Goal: Check status: Check status

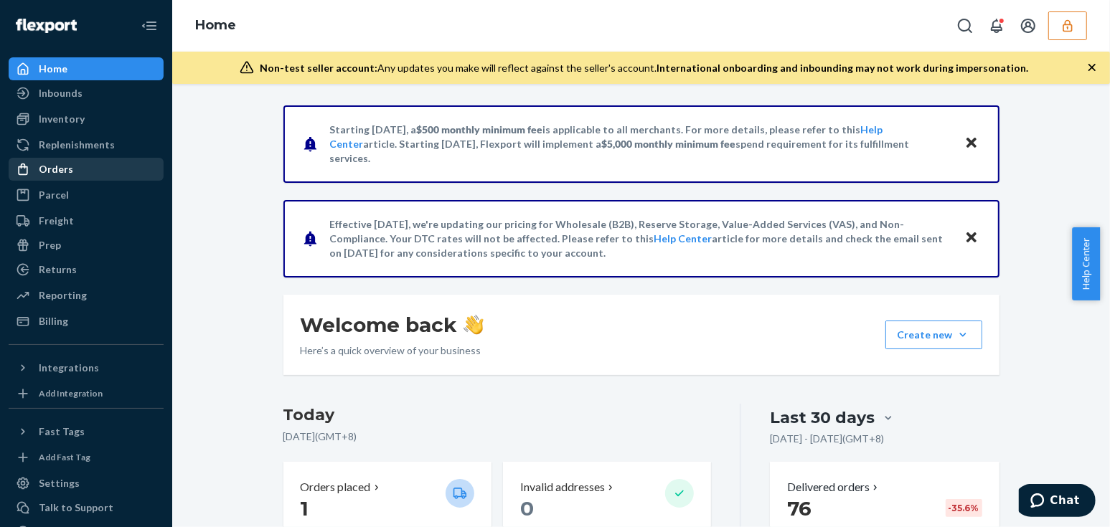
click at [72, 174] on div "Orders" at bounding box center [86, 169] width 152 height 20
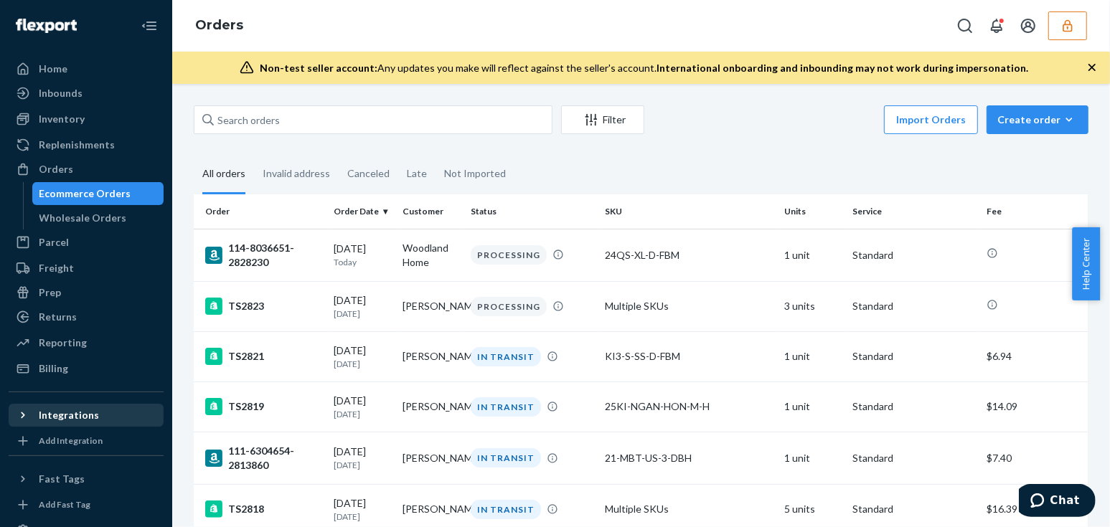
click at [58, 410] on div "Integrations" at bounding box center [69, 415] width 60 height 14
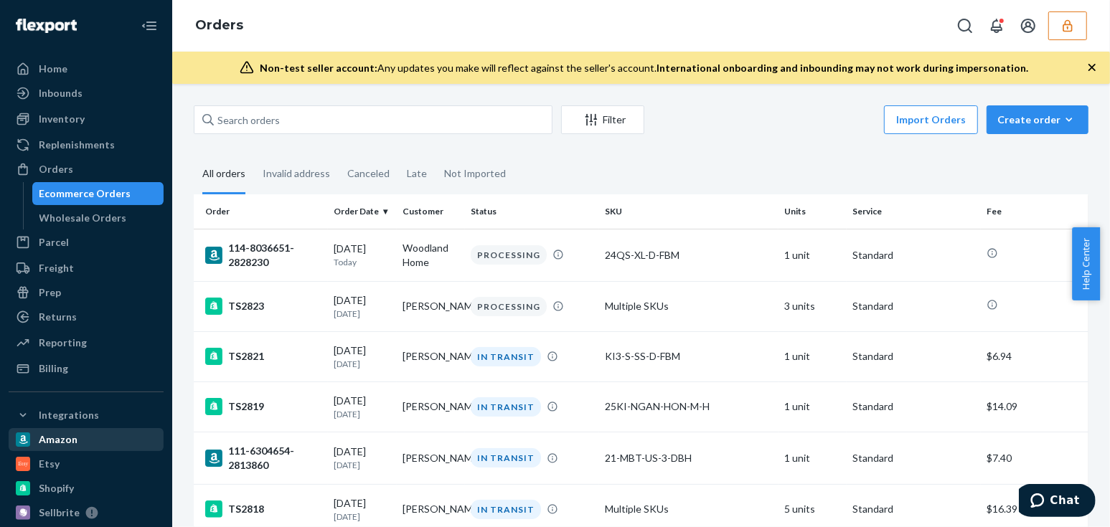
scroll to position [65, 0]
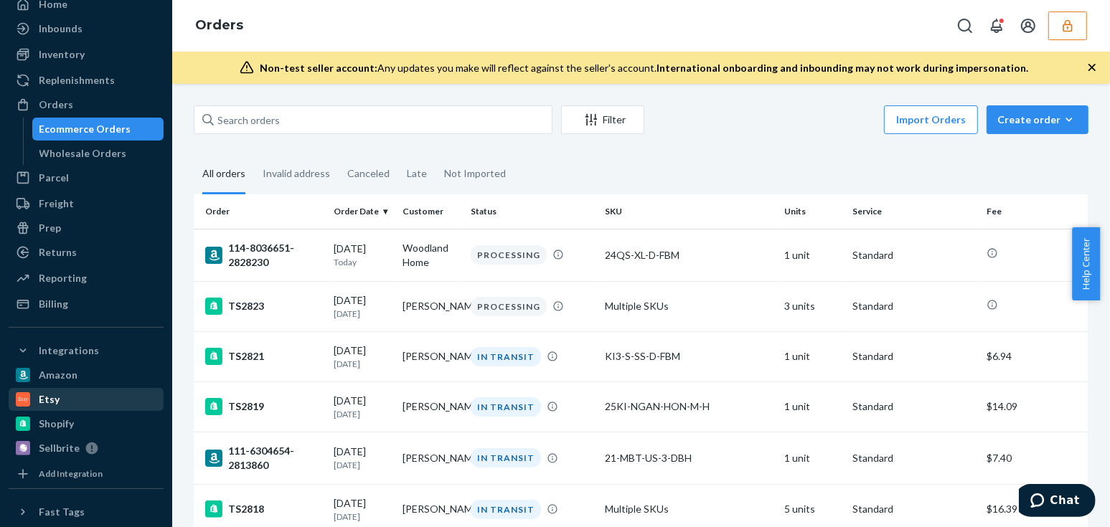
click at [55, 400] on div "Etsy" at bounding box center [49, 399] width 21 height 14
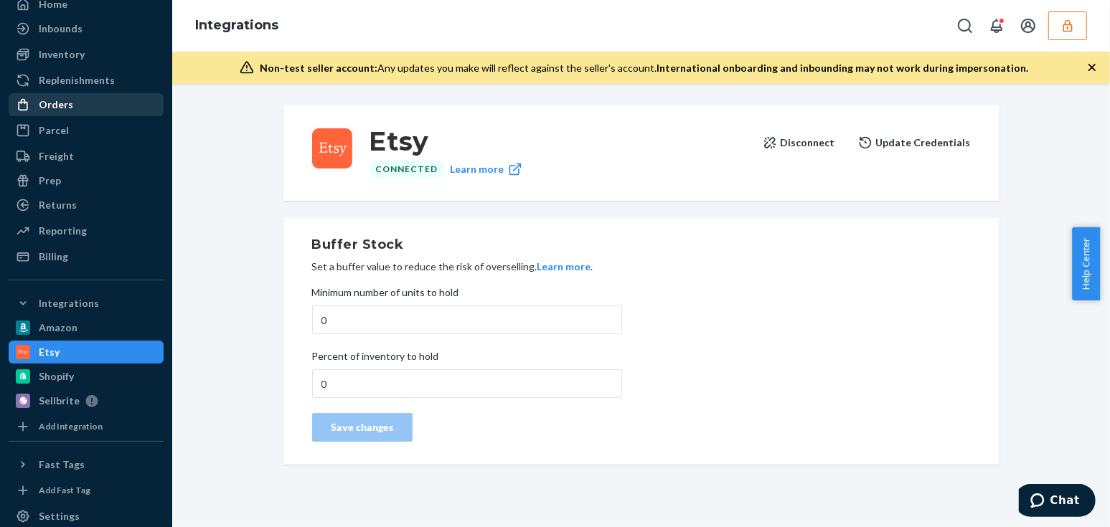
click at [85, 115] on link "Orders" at bounding box center [86, 104] width 155 height 23
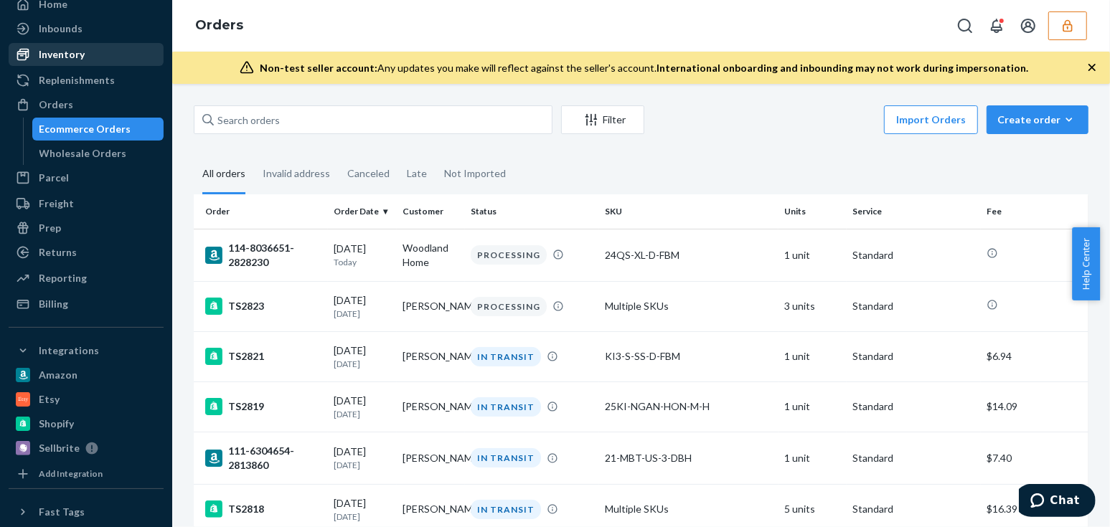
click at [104, 60] on div "Inventory" at bounding box center [86, 54] width 152 height 20
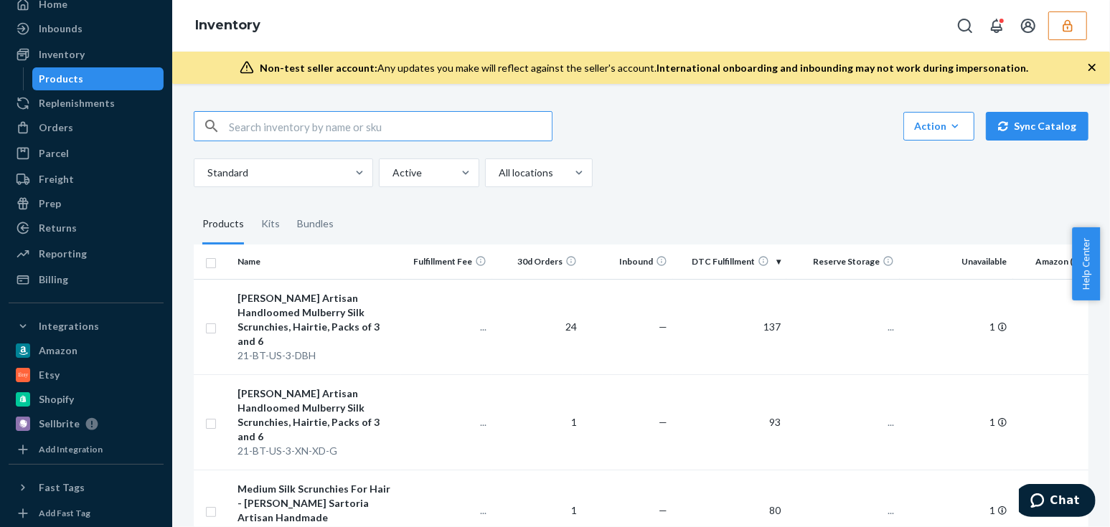
click at [348, 128] on input "text" at bounding box center [390, 126] width 323 height 29
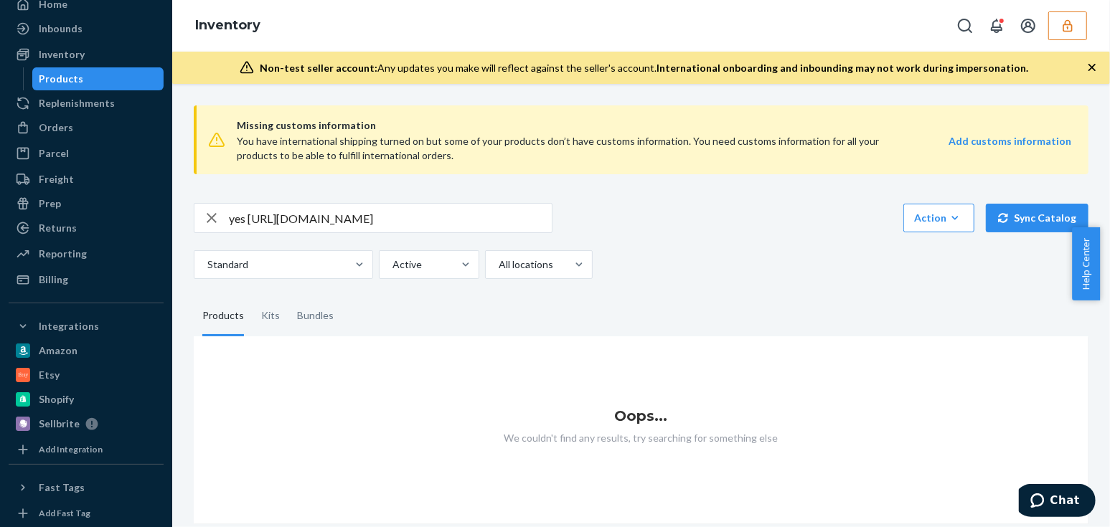
click at [388, 219] on input "yes https://portal.flexport.com/inventory/DRWK9UCWJJ2" at bounding box center [390, 218] width 323 height 29
paste input "text"
type input "DRWK9UCWJJ2"
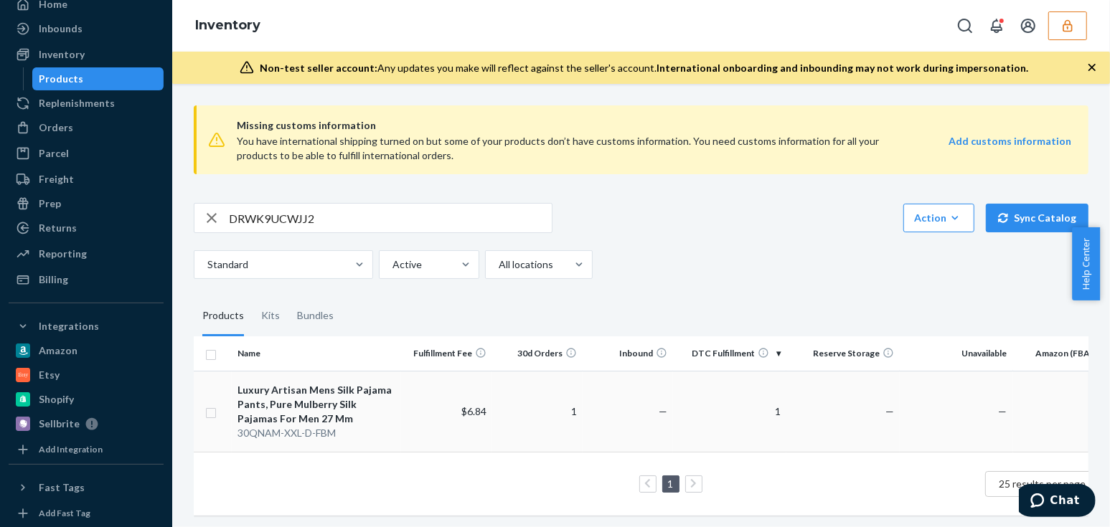
click at [430, 416] on td "$6.84" at bounding box center [446, 411] width 90 height 81
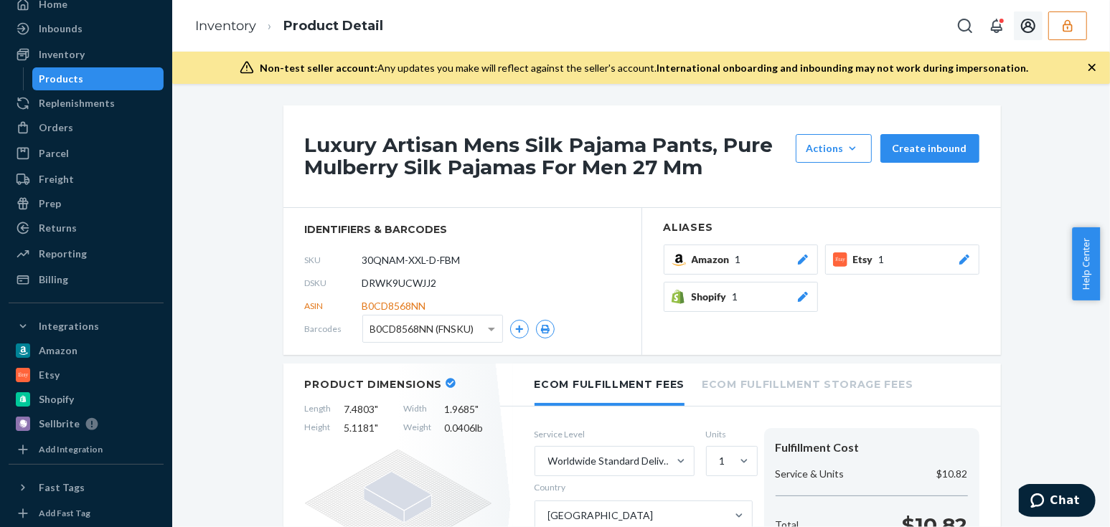
click at [1056, 14] on button "button" at bounding box center [1067, 25] width 39 height 29
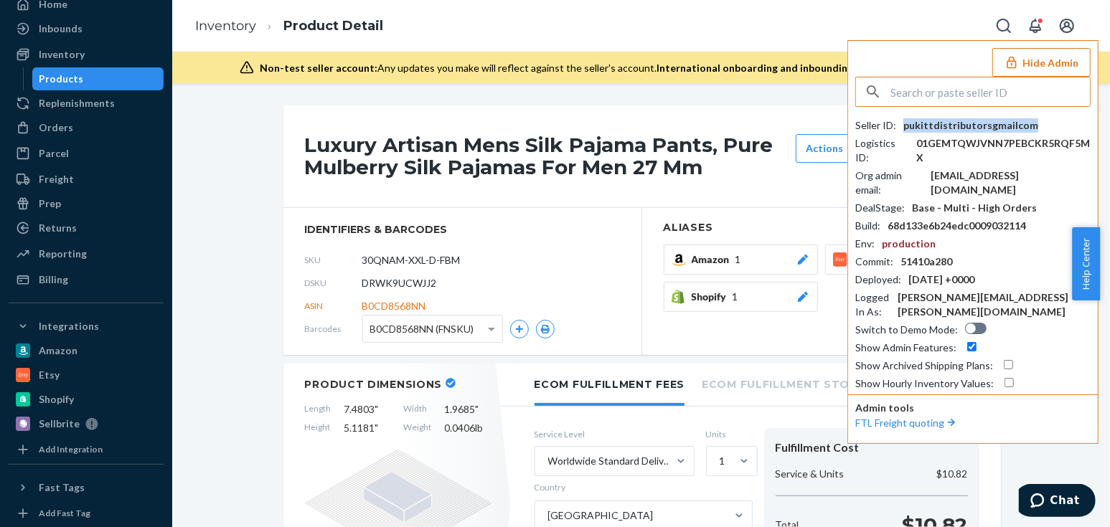
click at [955, 128] on div "pukittdistributorsgmailcom" at bounding box center [970, 125] width 135 height 14
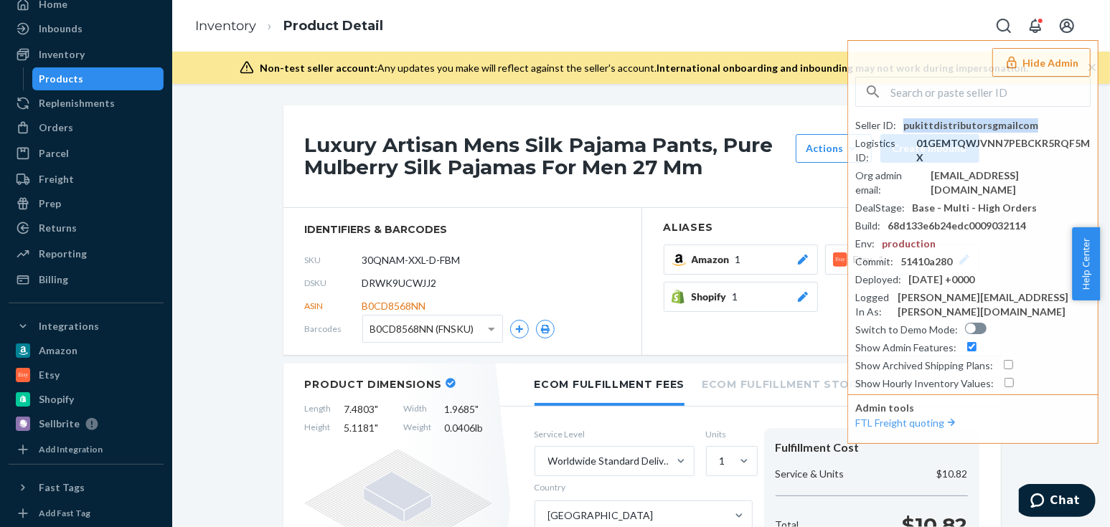
click at [225, 23] on link "Inventory" at bounding box center [225, 26] width 61 height 16
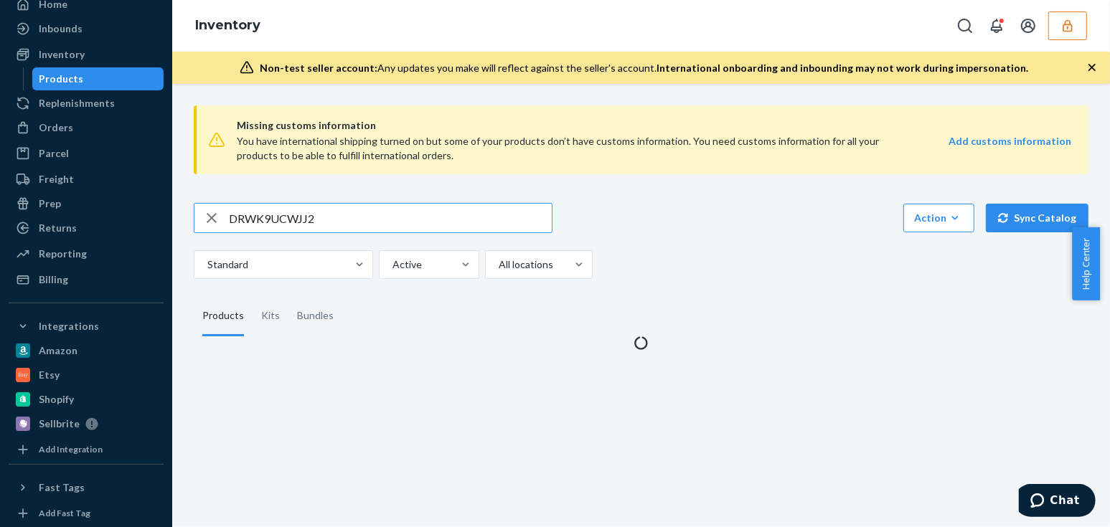
click at [353, 215] on input "DRWK9UCWJJ2" at bounding box center [390, 218] width 323 height 29
click at [355, 204] on input "DRWK9UCWJJ2" at bounding box center [390, 218] width 323 height 29
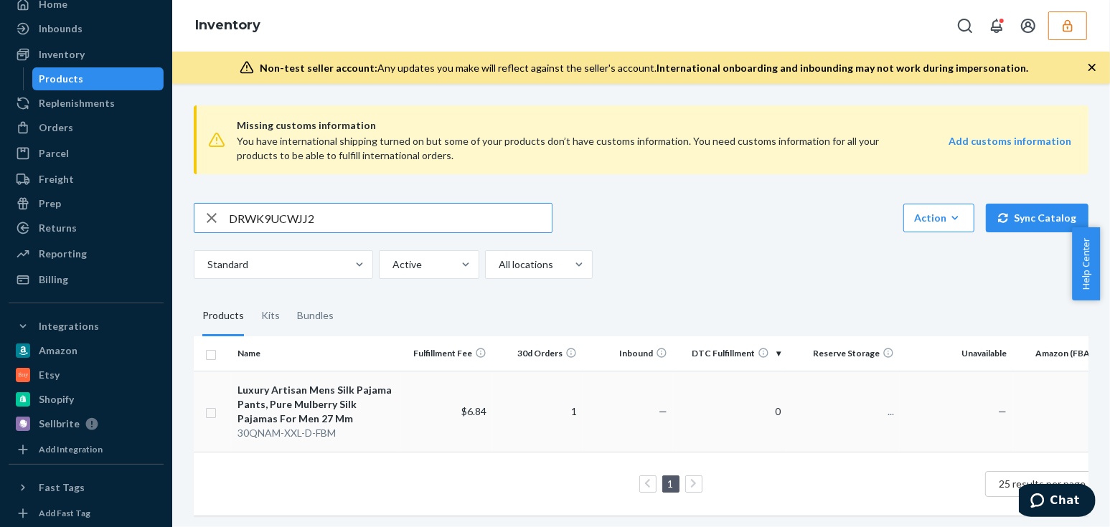
click at [394, 407] on div "Luxury Artisan Mens Silk Pajama Pants, Pure Mulberry Silk Pajamas For Men 27 Mm" at bounding box center [316, 404] width 159 height 43
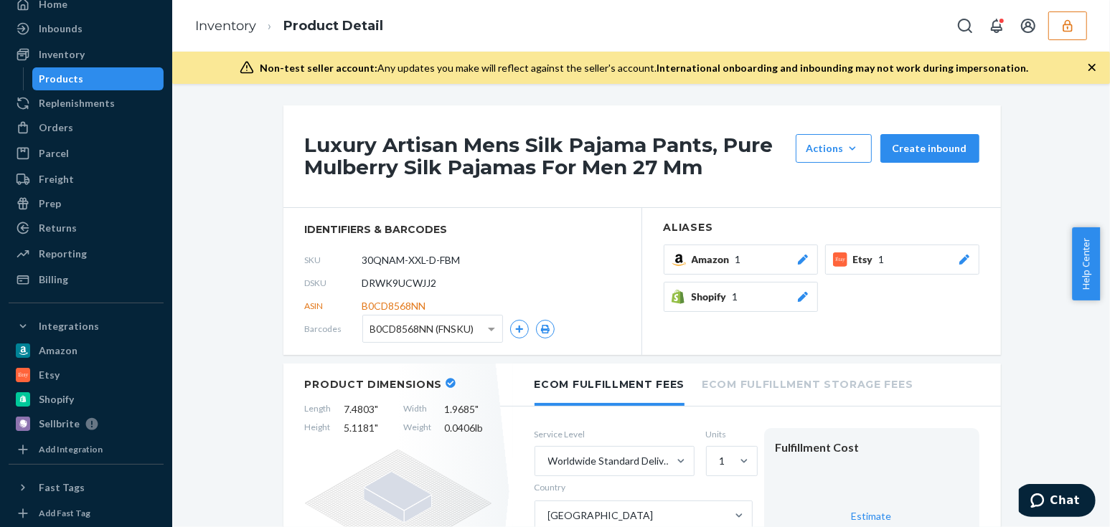
click at [1089, 65] on icon "button" at bounding box center [1091, 67] width 7 height 7
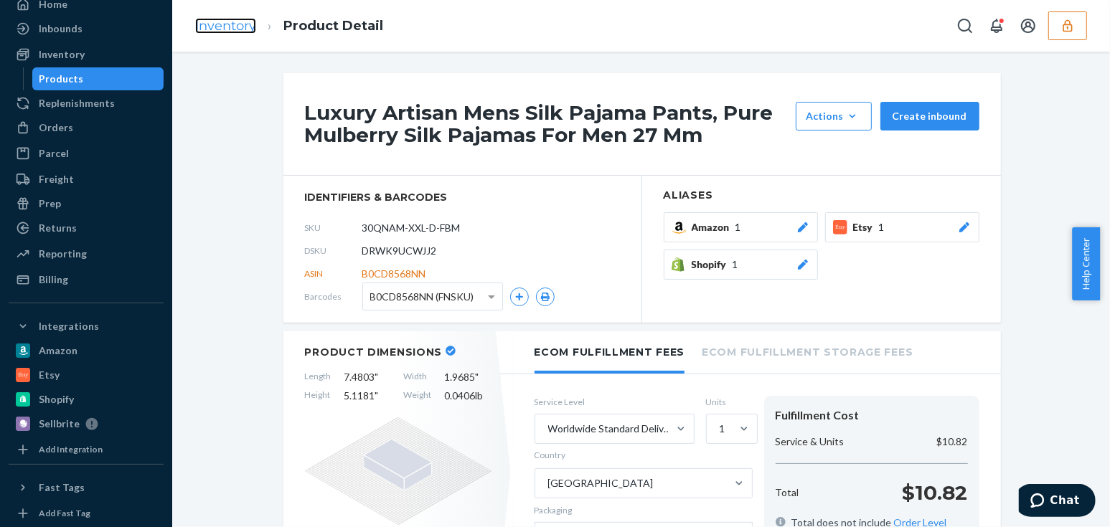
click at [236, 29] on link "Inventory" at bounding box center [225, 26] width 61 height 16
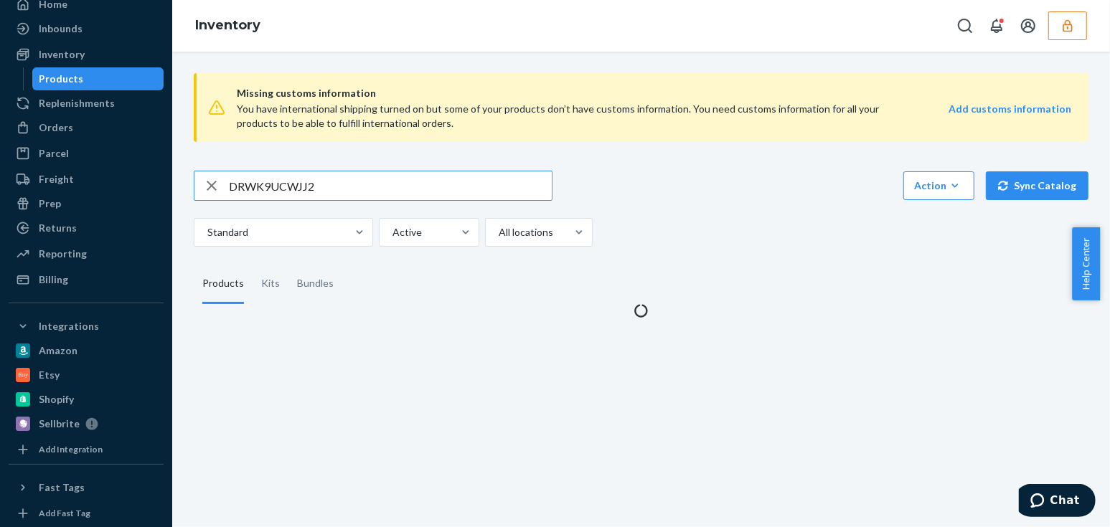
click at [397, 189] on input "DRWK9UCWJJ2" at bounding box center [390, 185] width 323 height 29
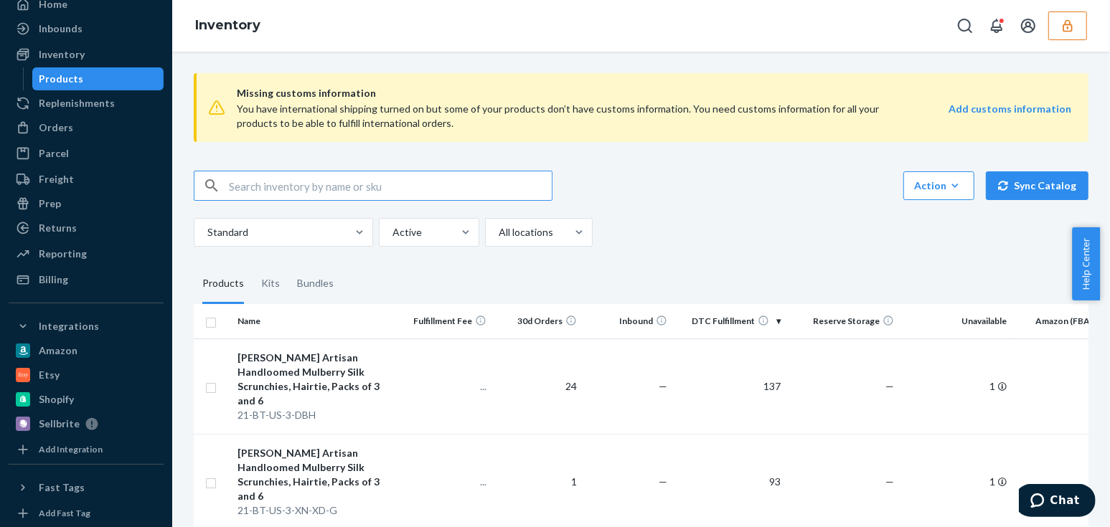
click at [321, 178] on input "text" at bounding box center [390, 185] width 323 height 29
click at [336, 186] on input "text" at bounding box center [390, 185] width 323 height 29
click at [318, 193] on input "text" at bounding box center [390, 185] width 323 height 29
paste input "DRWK9UCWJJ2"
type input "DRWK9UCWJJ2"
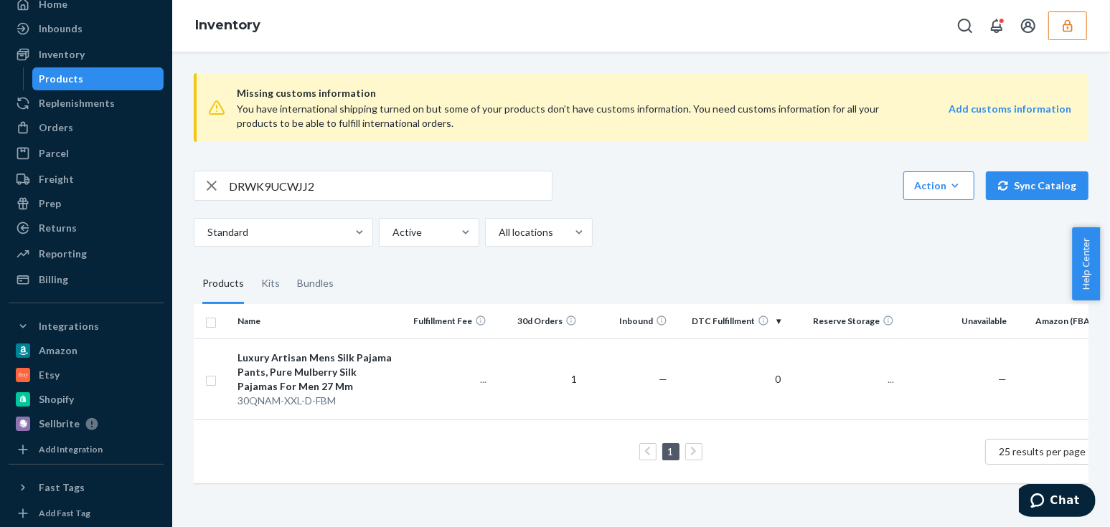
click at [416, 394] on td "..." at bounding box center [446, 379] width 90 height 81
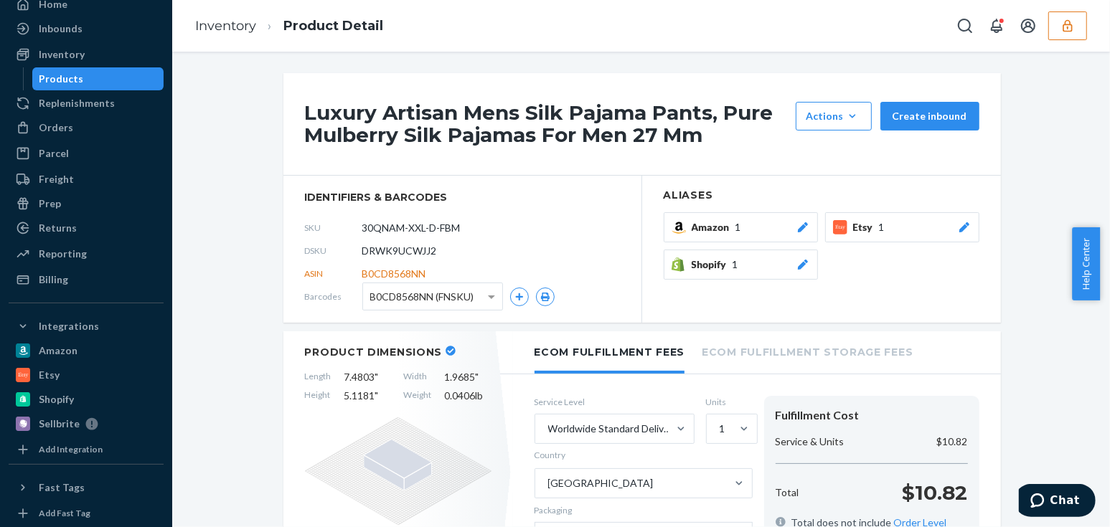
click at [899, 217] on button "Etsy 1" at bounding box center [902, 227] width 154 height 30
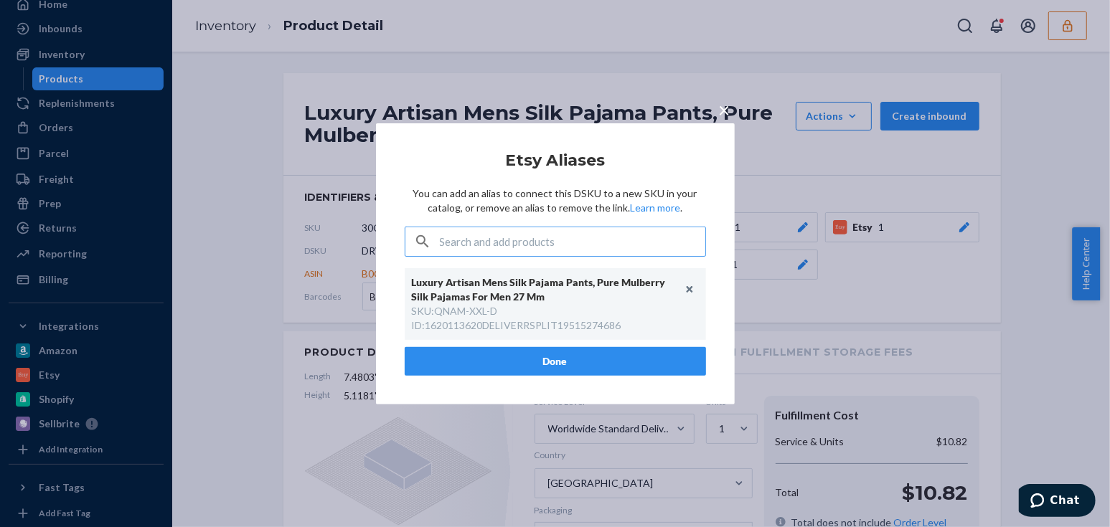
click at [268, 223] on div "× Etsy Aliases You can add an alias to connect this DSKU to a new SKU in your c…" at bounding box center [555, 263] width 1110 height 527
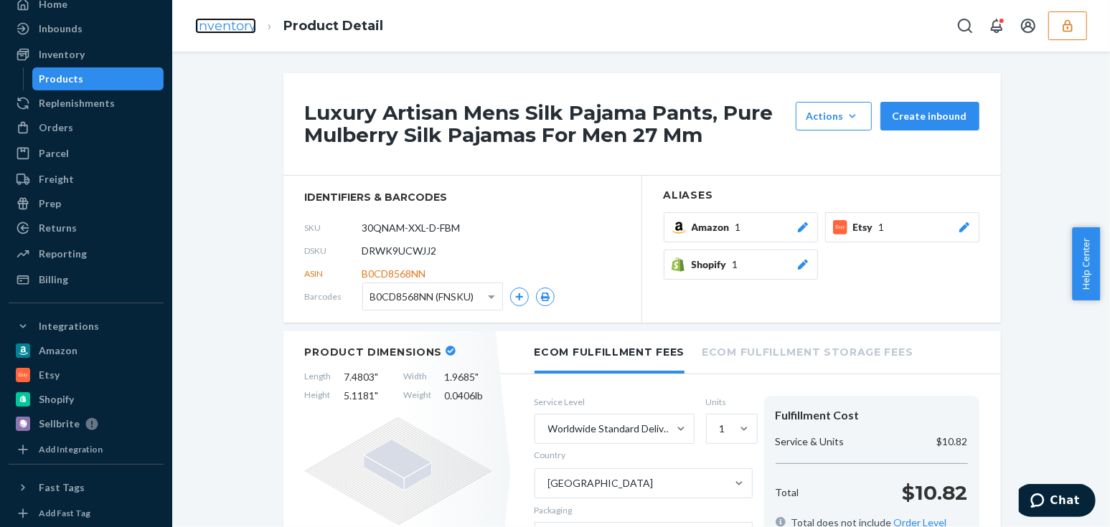
click at [202, 29] on link "Inventory" at bounding box center [225, 26] width 61 height 16
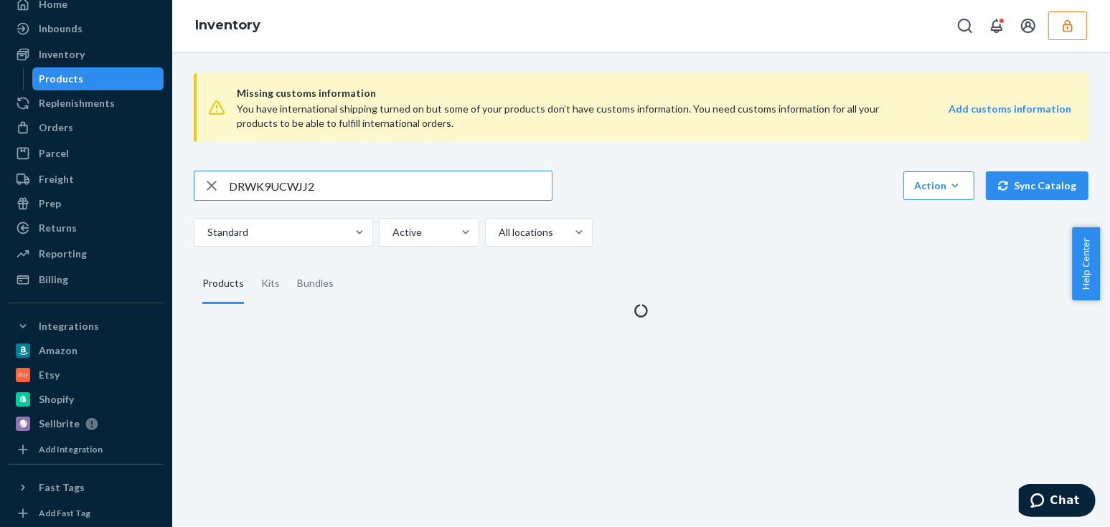
click at [351, 182] on input "DRWK9UCWJJ2" at bounding box center [390, 185] width 323 height 29
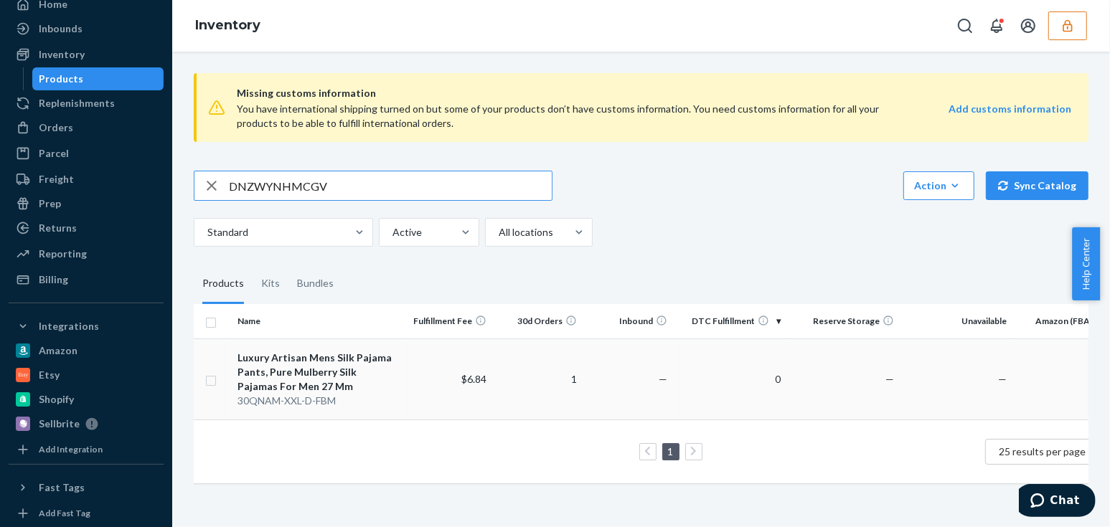
type input "DNZWYNHMCGV"
click at [362, 376] on div "Luxury Artisan Mens Silk Pajama Pants, Pure Mulberry Silk Pajamas For Men 27 Mm" at bounding box center [316, 372] width 159 height 43
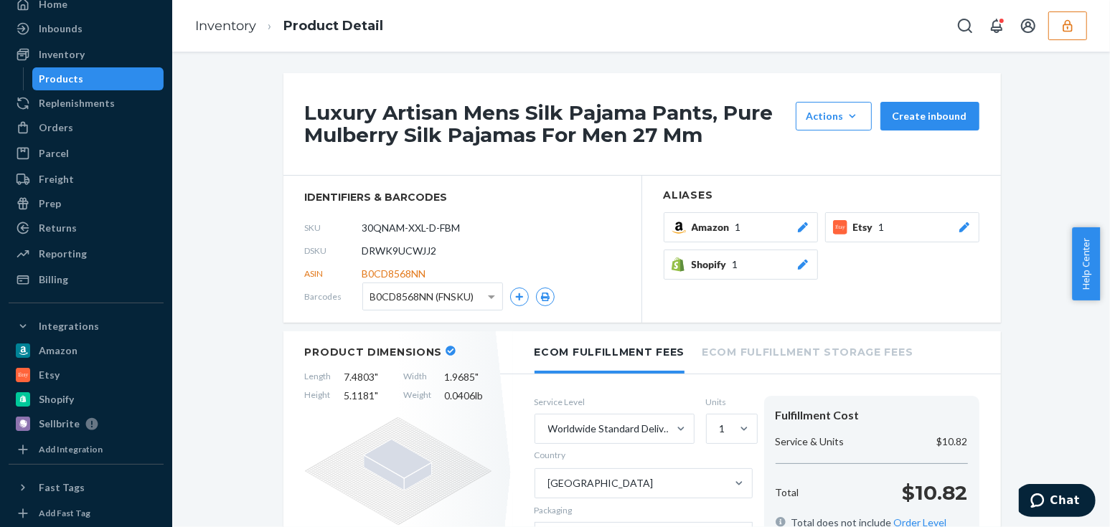
click at [876, 218] on button "Etsy 1" at bounding box center [902, 227] width 154 height 30
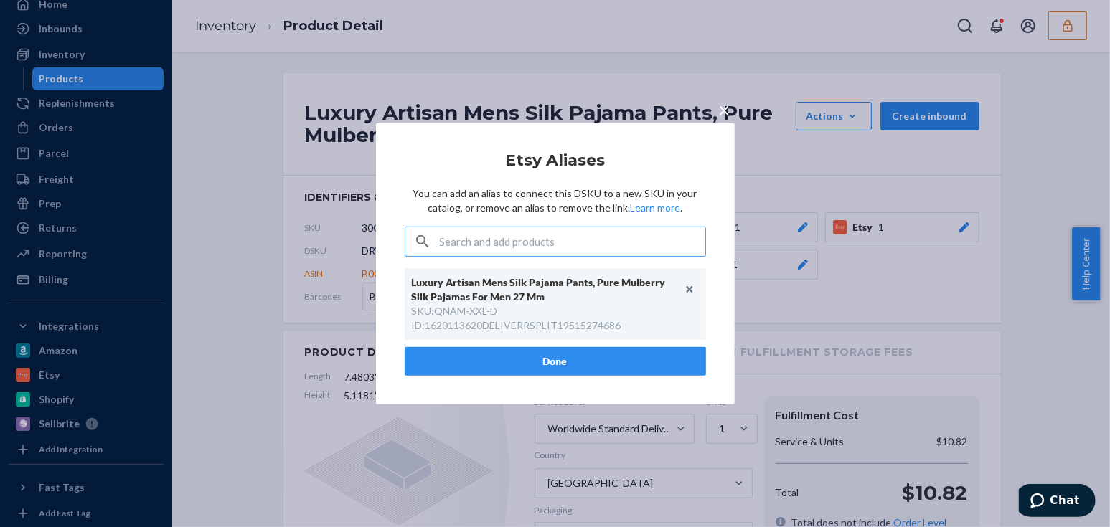
click at [602, 488] on div "× Etsy Aliases You can add an alias to connect this DSKU to a new SKU in your c…" at bounding box center [555, 263] width 1110 height 527
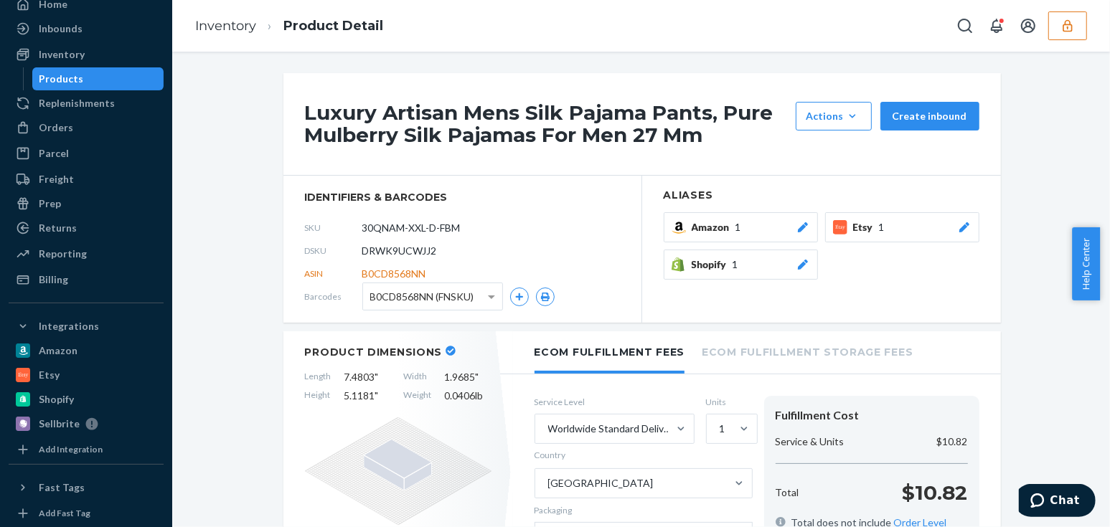
click at [874, 238] on button "Etsy 1" at bounding box center [902, 227] width 154 height 30
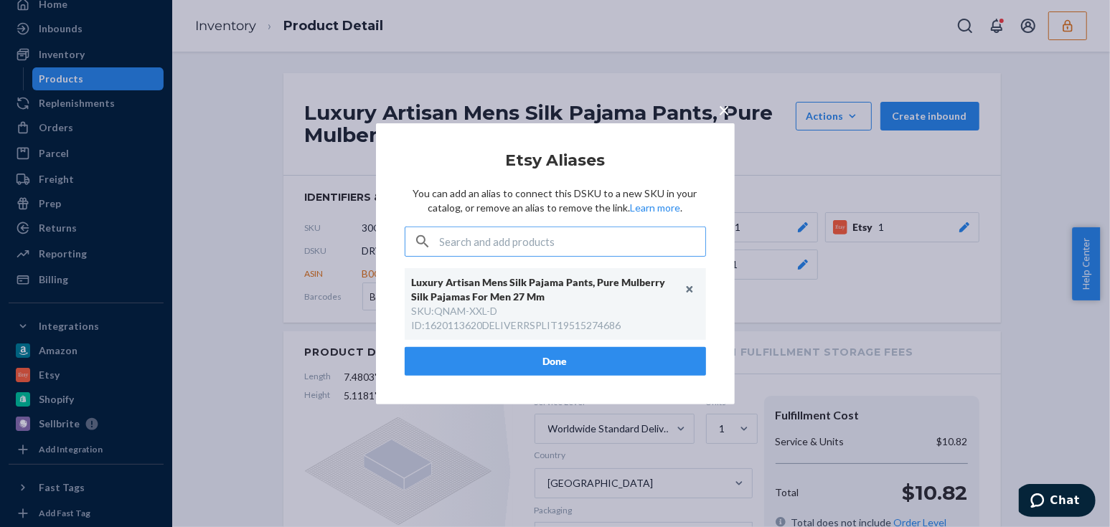
click at [214, 321] on div "× Etsy Aliases You can add an alias to connect this DSKU to a new SKU in your c…" at bounding box center [555, 263] width 1110 height 527
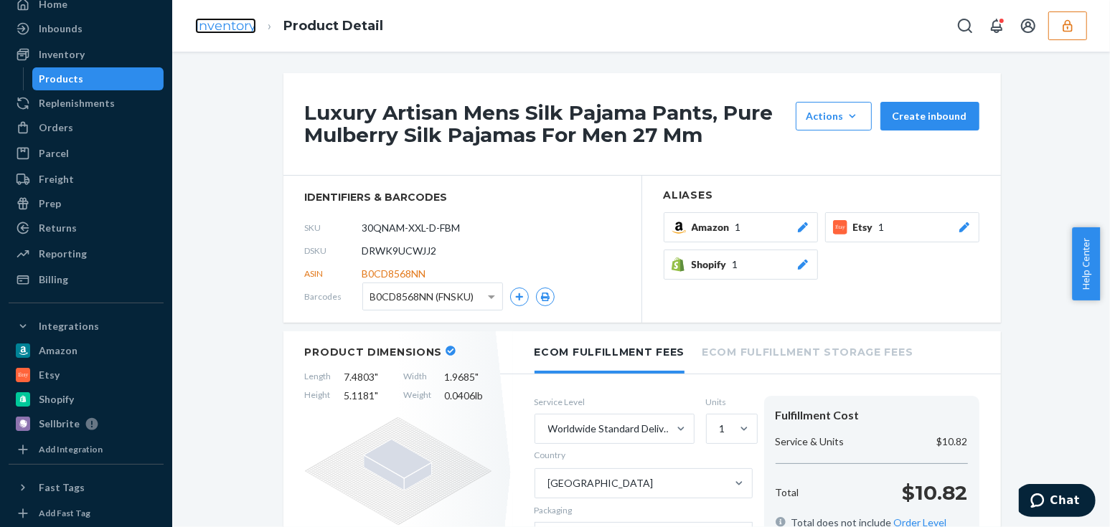
click at [237, 24] on link "Inventory" at bounding box center [225, 26] width 61 height 16
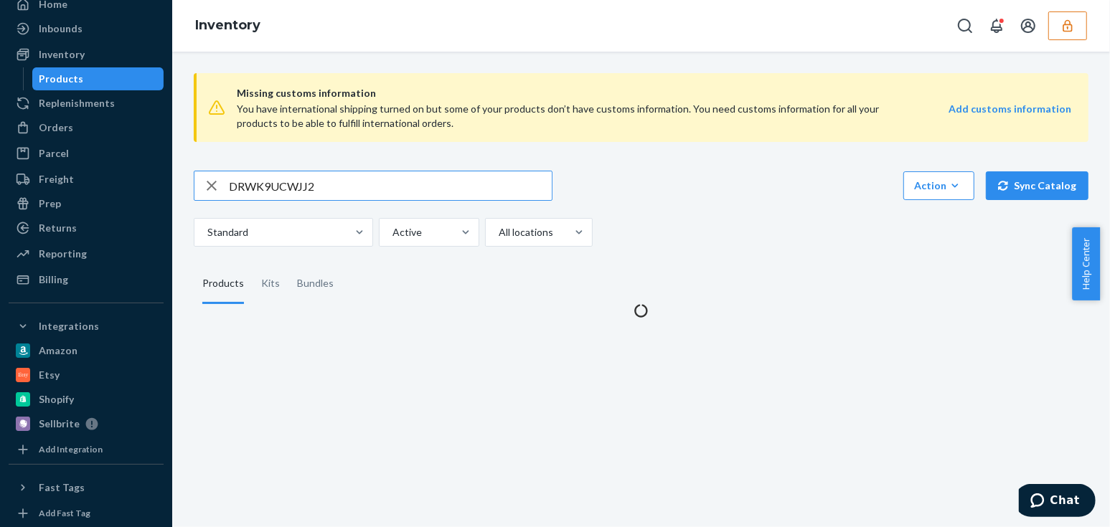
drag, startPoint x: 341, startPoint y: 171, endPoint x: 340, endPoint y: 182, distance: 10.9
click at [341, 171] on input "DRWK9UCWJJ2" at bounding box center [390, 185] width 323 height 29
click at [338, 187] on input "DRWK9UCWJJ2" at bounding box center [390, 185] width 323 height 29
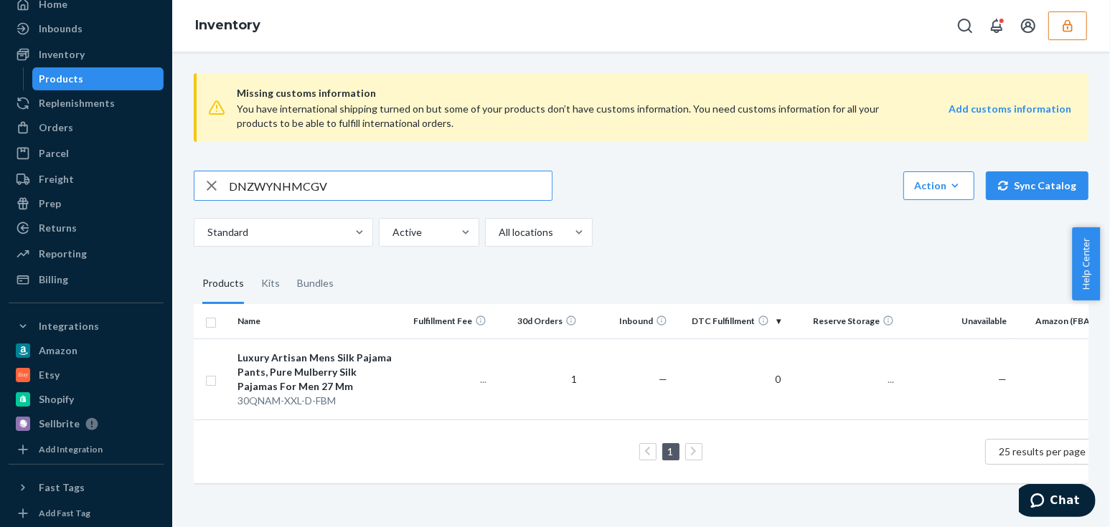
type input "DNZWYNHMCGV"
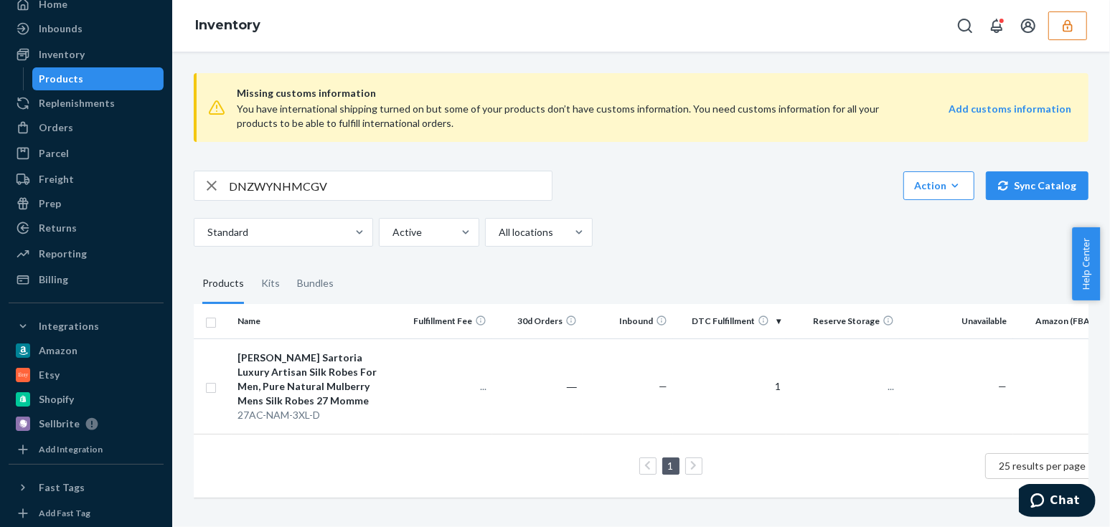
click at [341, 364] on div "Tara Sartoria Luxury Artisan Silk Robes For Men, Pure Natural Mulberry Mens Sil…" at bounding box center [316, 379] width 159 height 57
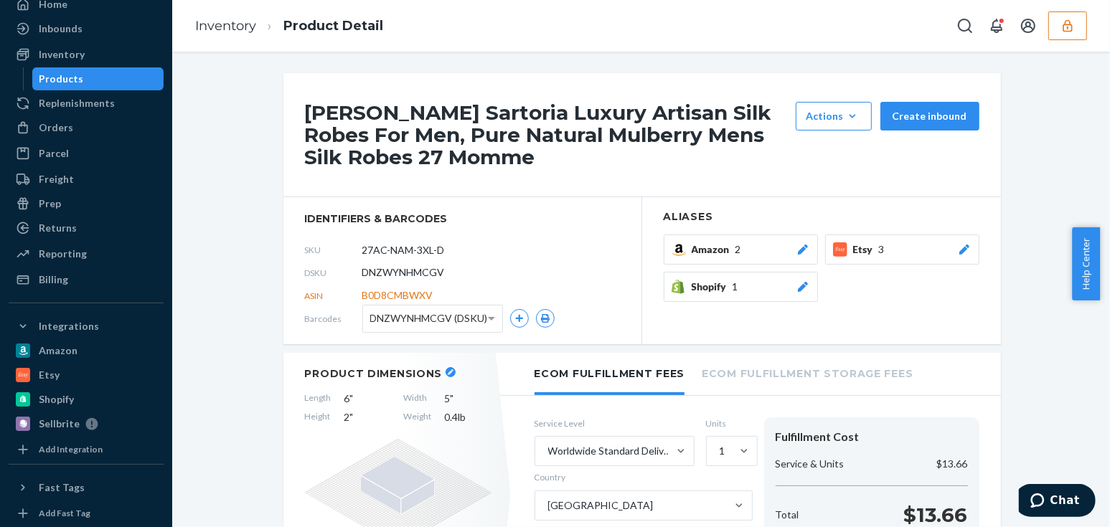
click at [891, 237] on button "Etsy 3" at bounding box center [902, 250] width 154 height 30
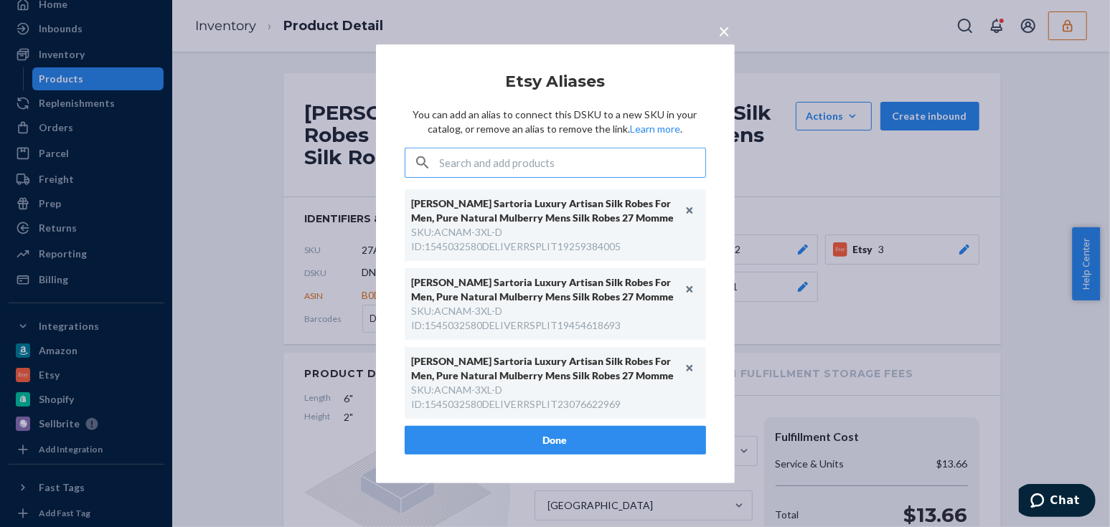
click at [255, 199] on div "× Etsy Aliases You can add an alias to connect this DSKU to a new SKU in your c…" at bounding box center [555, 263] width 1110 height 527
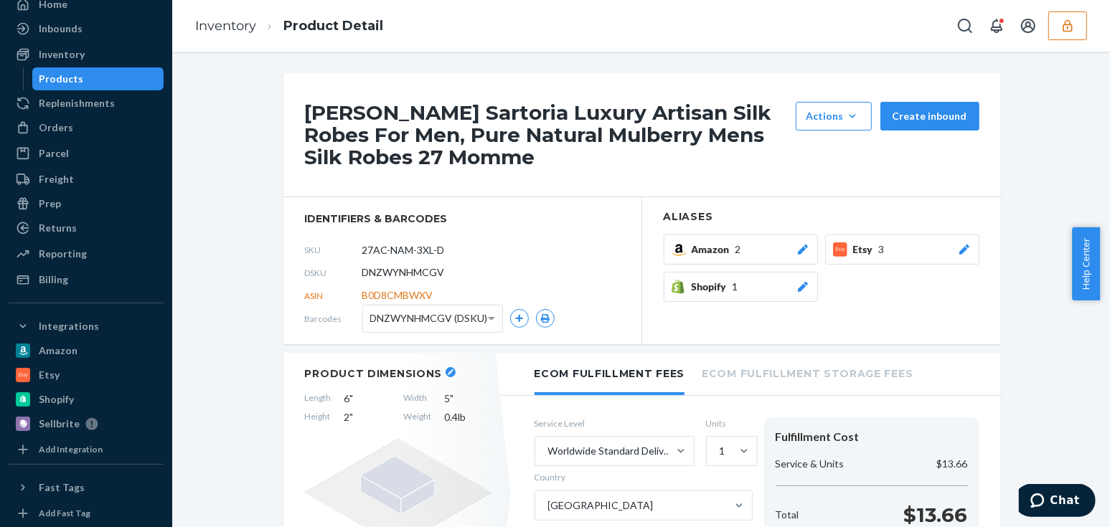
click at [400, 272] on span "DNZWYNHMCGV" at bounding box center [403, 272] width 82 height 14
copy span "DNZWYNHMCGV"
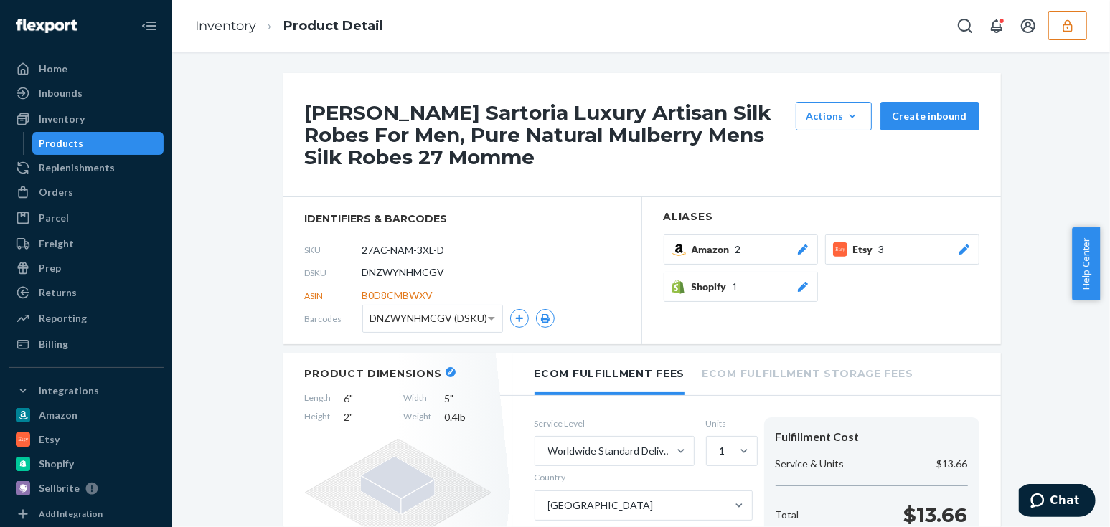
click at [1061, 27] on icon "button" at bounding box center [1067, 26] width 14 height 14
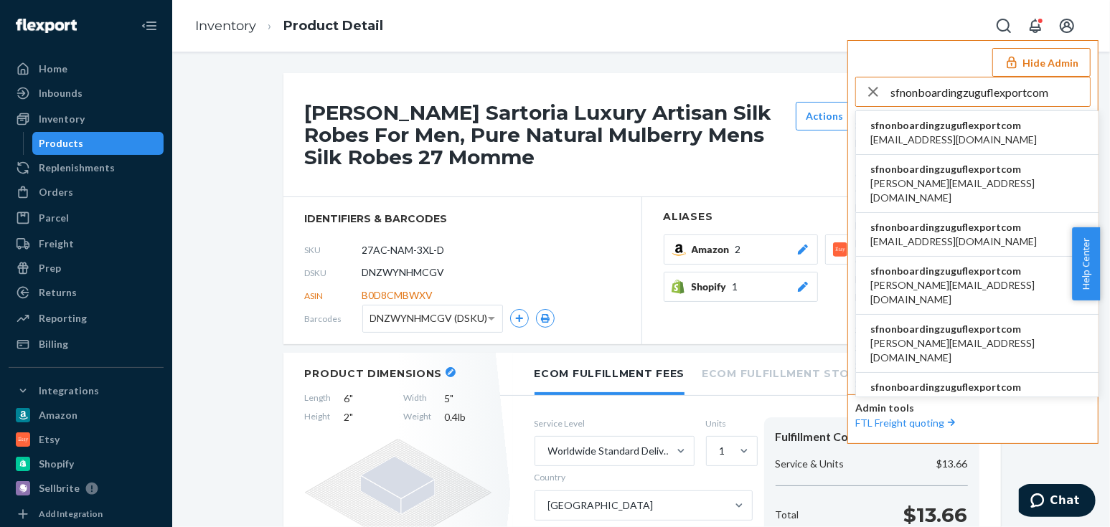
type input "sfnonboardingzuguflexportcom"
click at [970, 129] on span "sfnonboardingzuguflexportcom" at bounding box center [953, 125] width 166 height 14
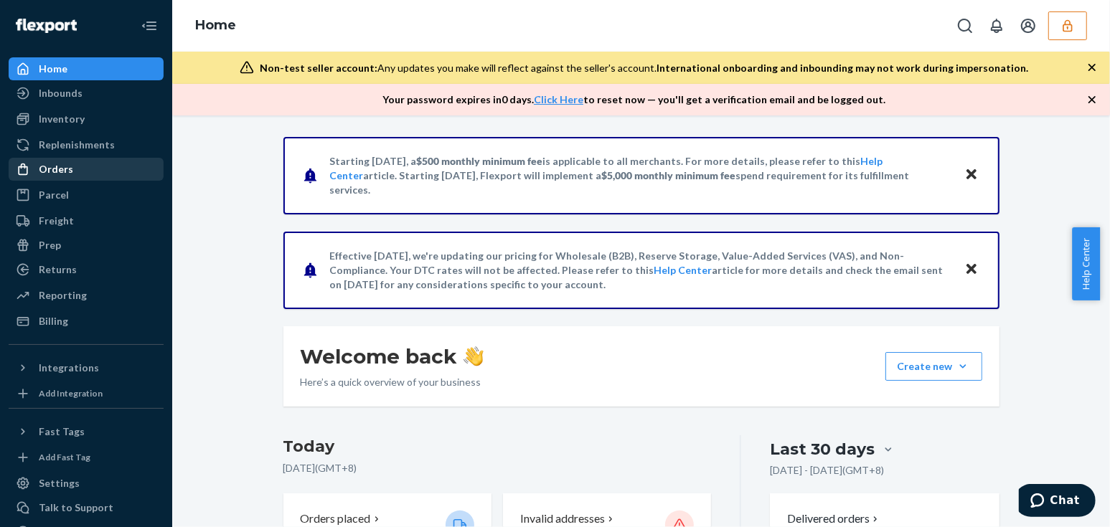
click at [86, 165] on div "Orders" at bounding box center [86, 169] width 152 height 20
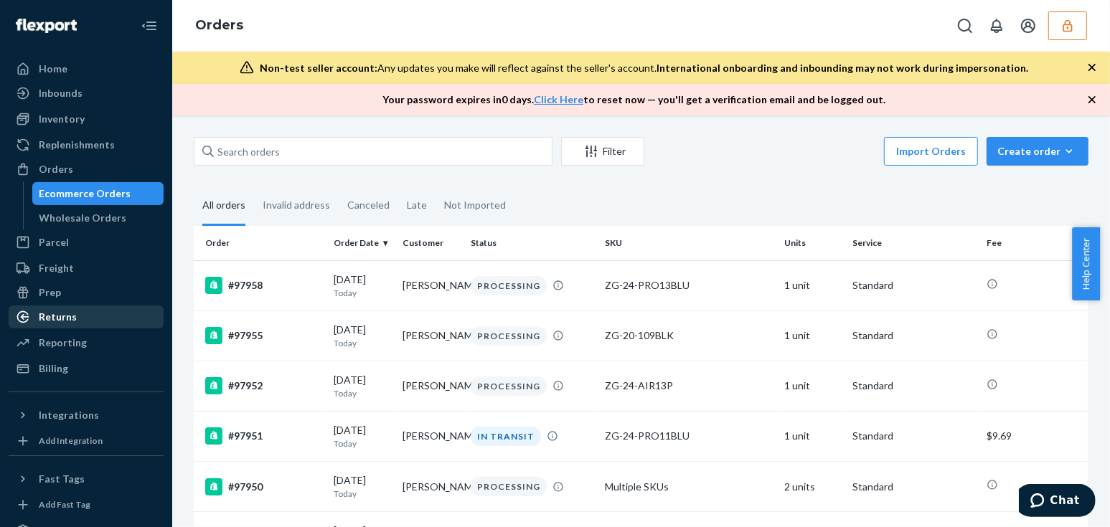
click at [100, 310] on div "Returns" at bounding box center [86, 317] width 152 height 20
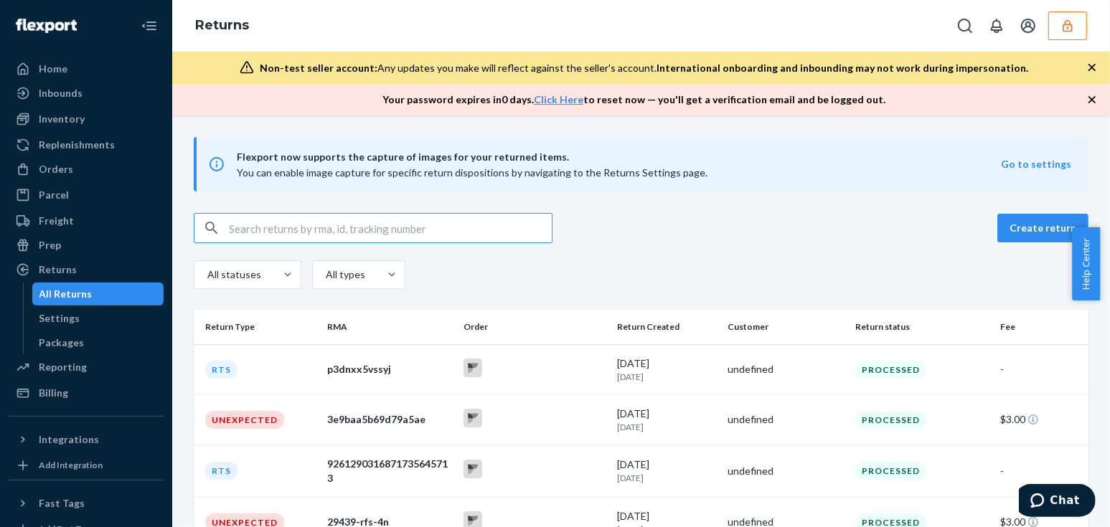
click at [344, 233] on input "text" at bounding box center [390, 228] width 323 height 29
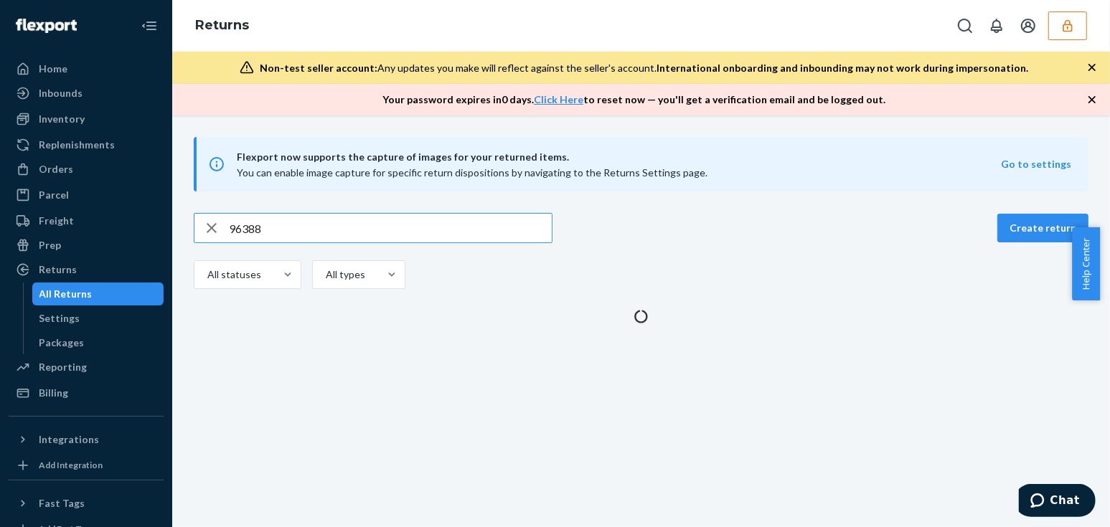
type input "96388"
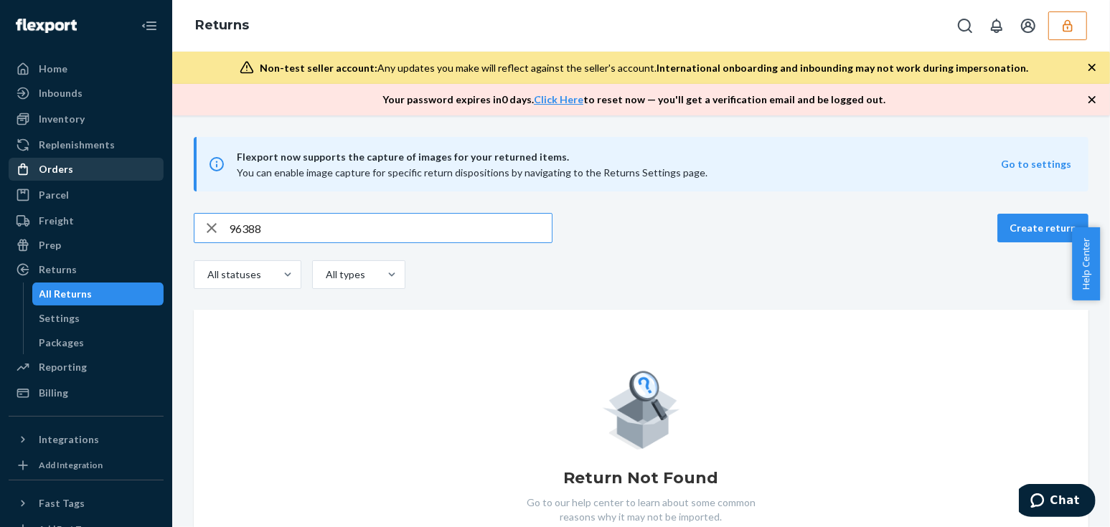
click at [78, 172] on div "Orders" at bounding box center [86, 169] width 152 height 20
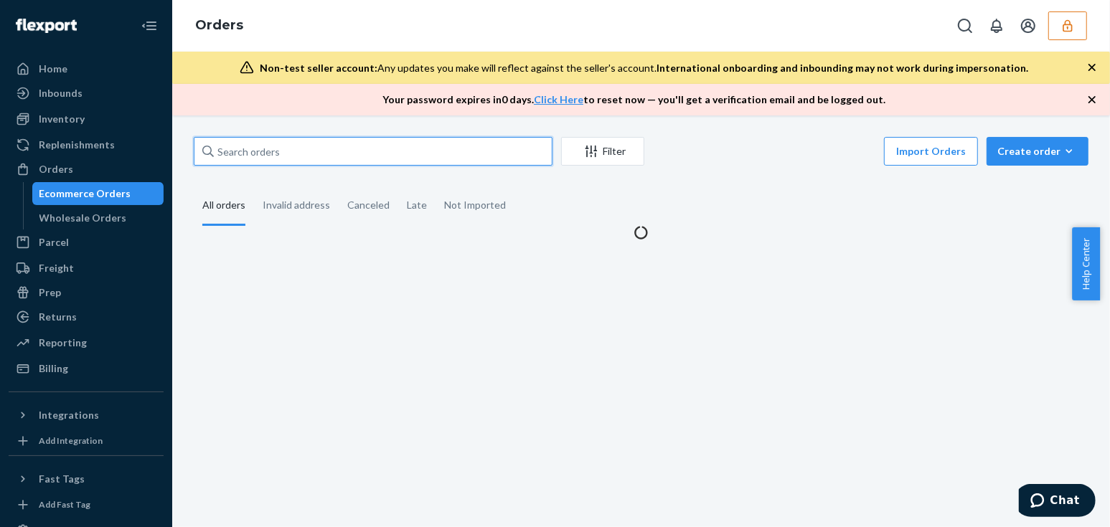
click at [321, 162] on input "text" at bounding box center [373, 151] width 359 height 29
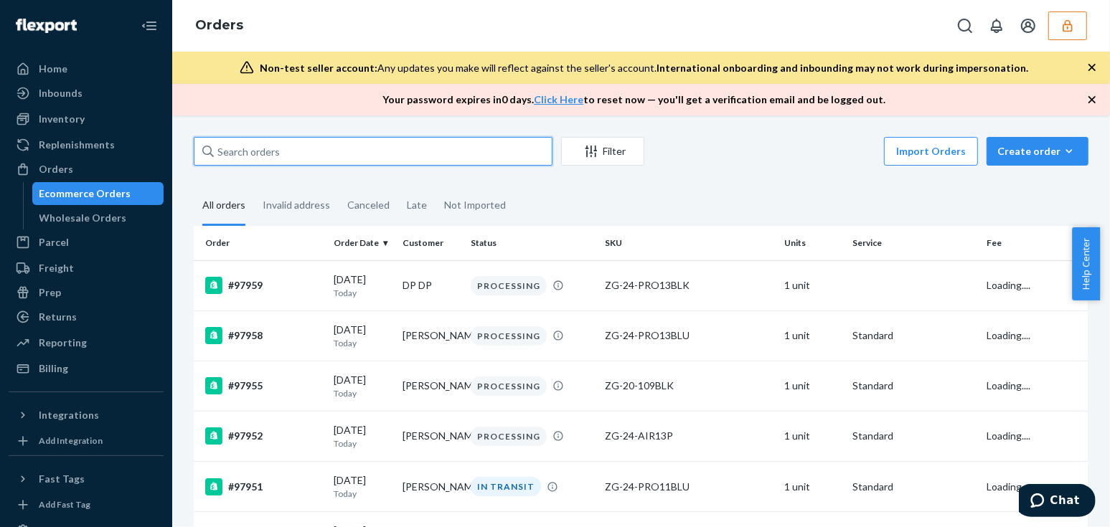
paste input "96388"
type input "96388"
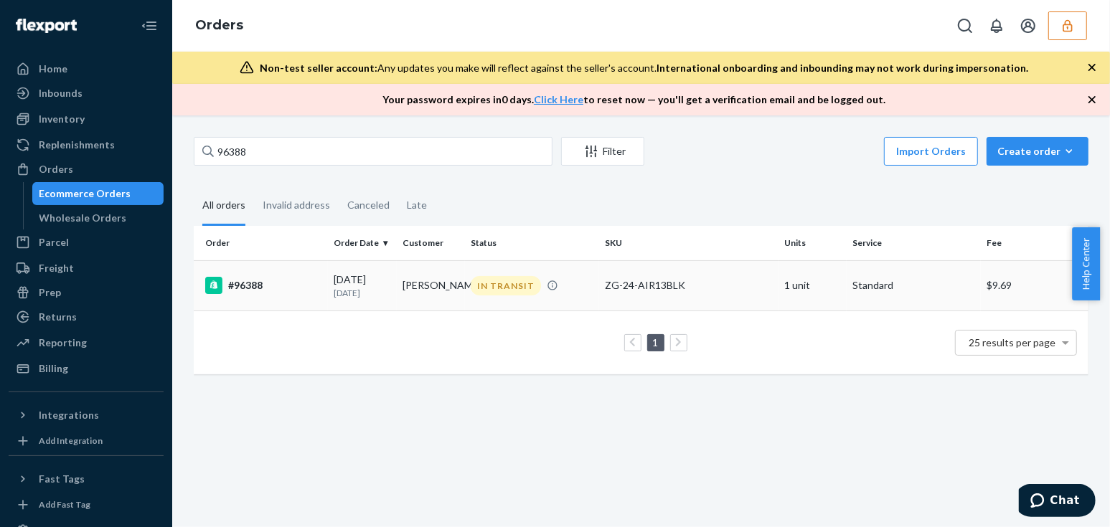
click at [360, 290] on p "[DATE]" at bounding box center [362, 293] width 57 height 12
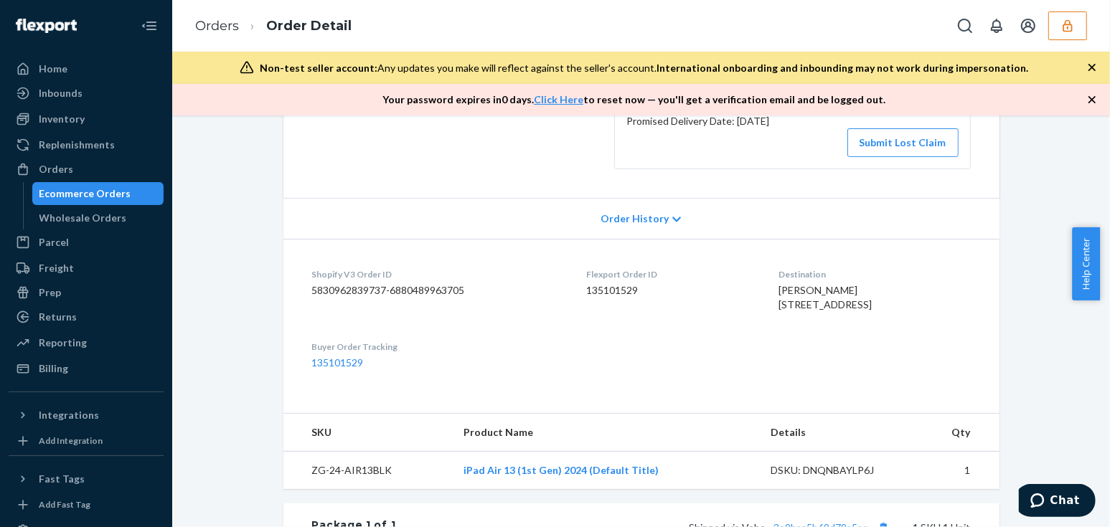
scroll to position [521, 0]
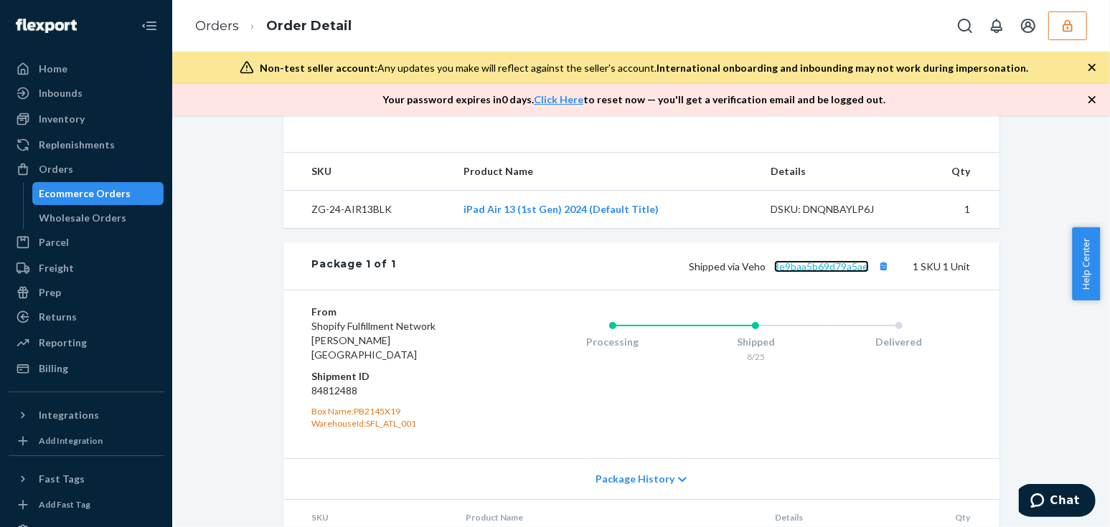
click at [838, 273] on link "3e9baa5b69d79a5ae" at bounding box center [821, 266] width 95 height 12
click at [831, 217] on div "DSKU: DNQNBAYLP6J" at bounding box center [837, 209] width 135 height 14
copy div "DNQNBAYLP6J"
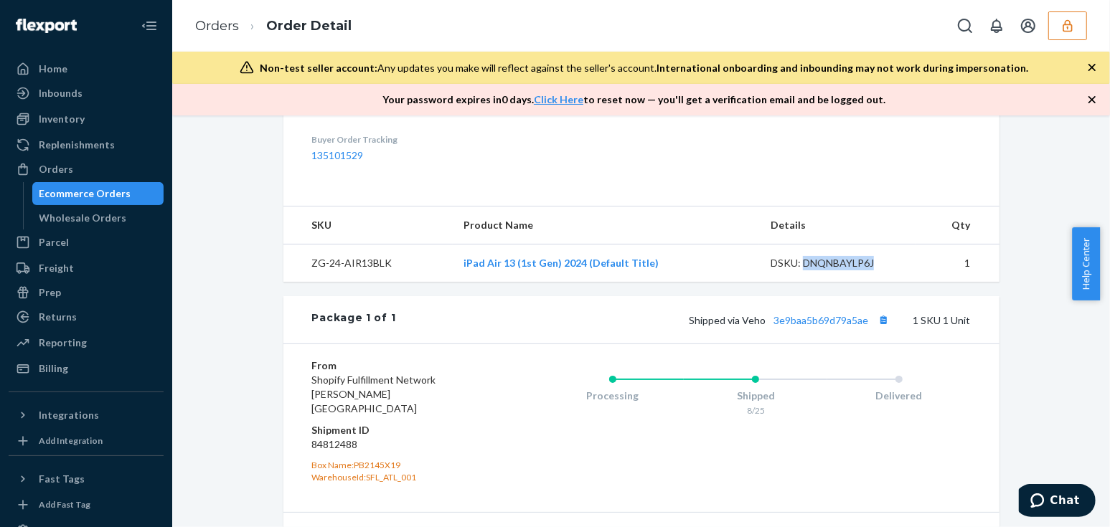
scroll to position [402, 0]
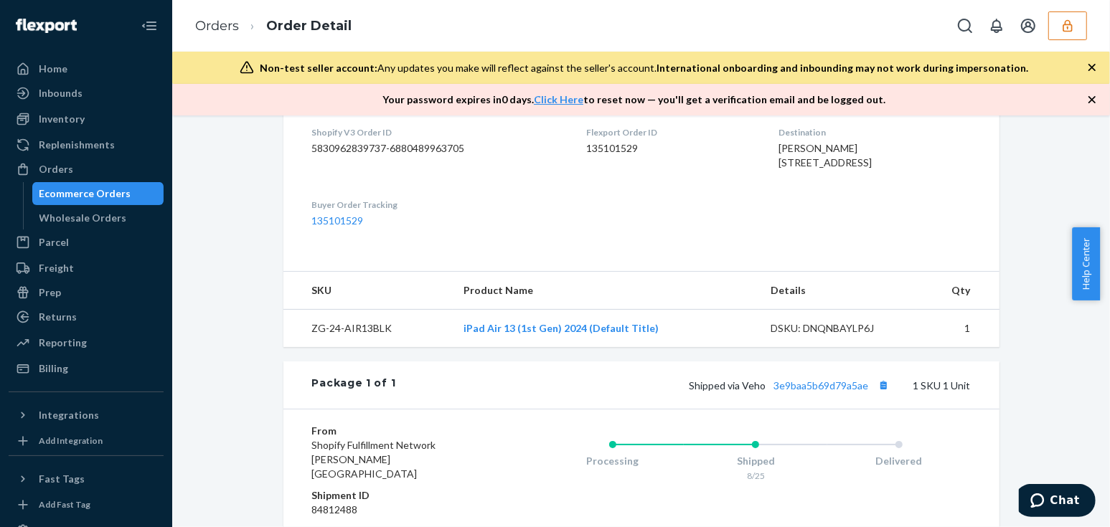
click at [224, 244] on div "Shopify Order # #96388 • Standard / $9.69 View Details Create Return Duplicate …" at bounding box center [641, 222] width 916 height 975
drag, startPoint x: 215, startPoint y: 228, endPoint x: 186, endPoint y: 254, distance: 38.6
click at [215, 228] on div "Shopify Order # #96388 • Standard / $9.69 View Details Create Return Duplicate …" at bounding box center [641, 222] width 916 height 975
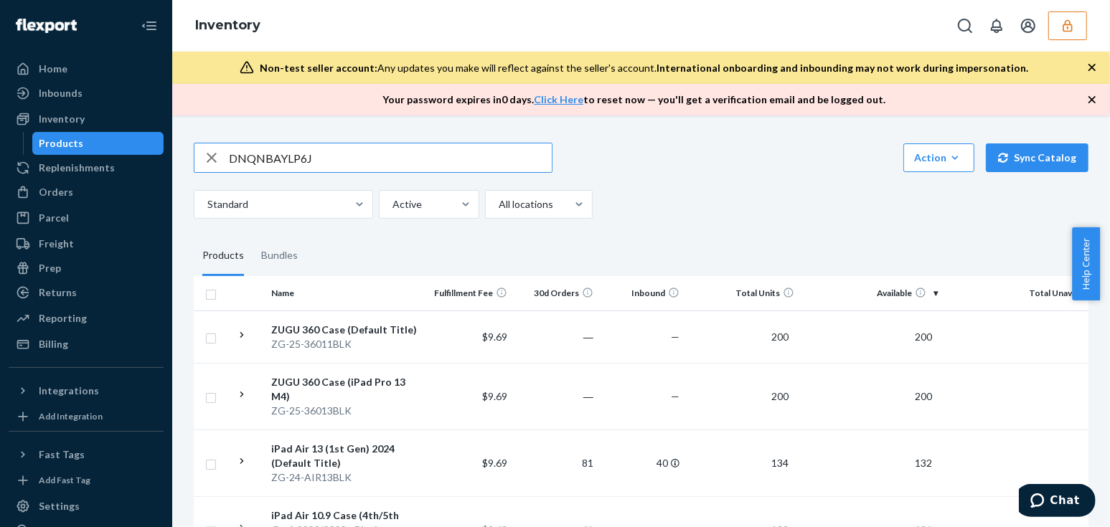
type input "DNQNBAYLP6J"
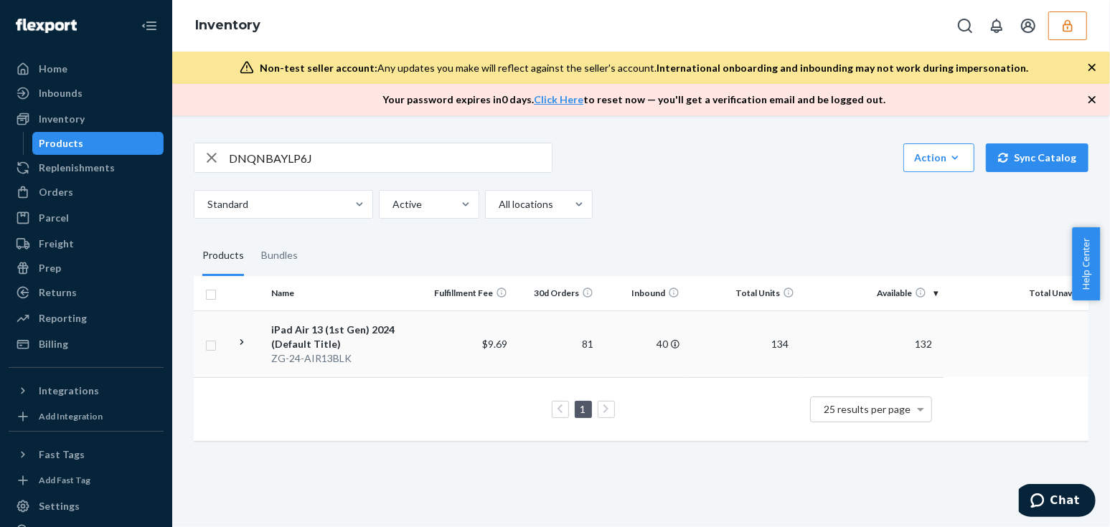
click at [336, 338] on div "iPad Air 13 (1st Gen) 2024 (Default Title)" at bounding box center [346, 337] width 150 height 29
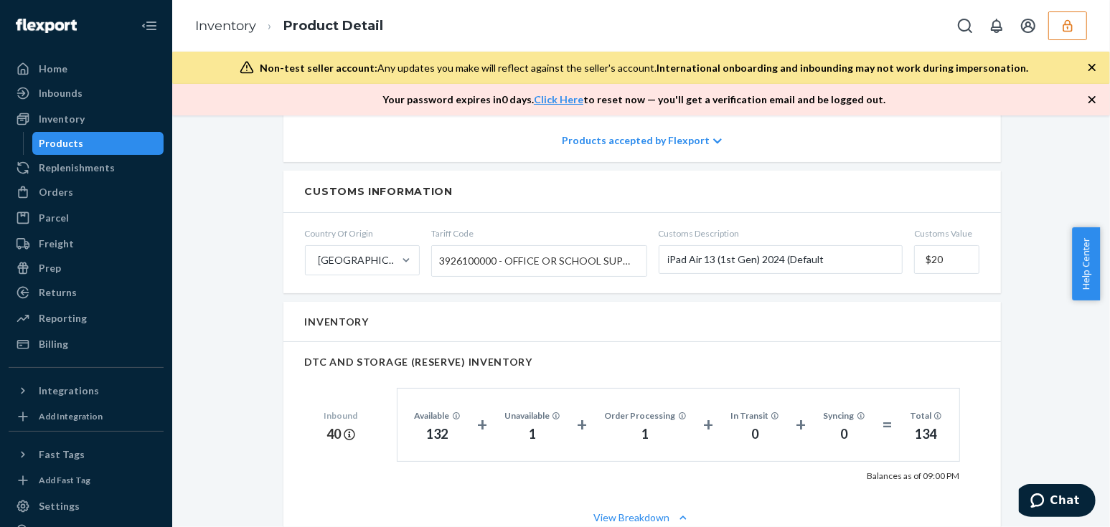
scroll to position [717, 0]
